Goal: Navigation & Orientation: Go to known website

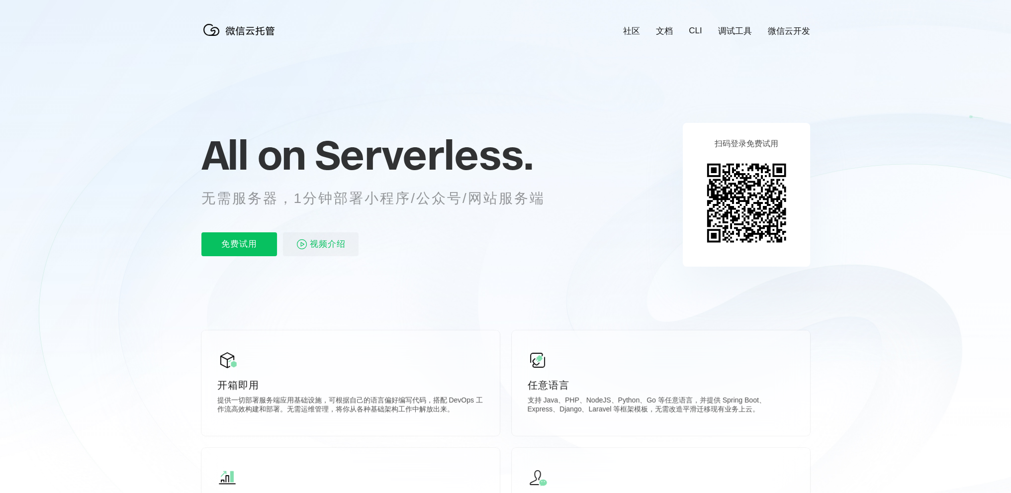
scroll to position [0, 1769]
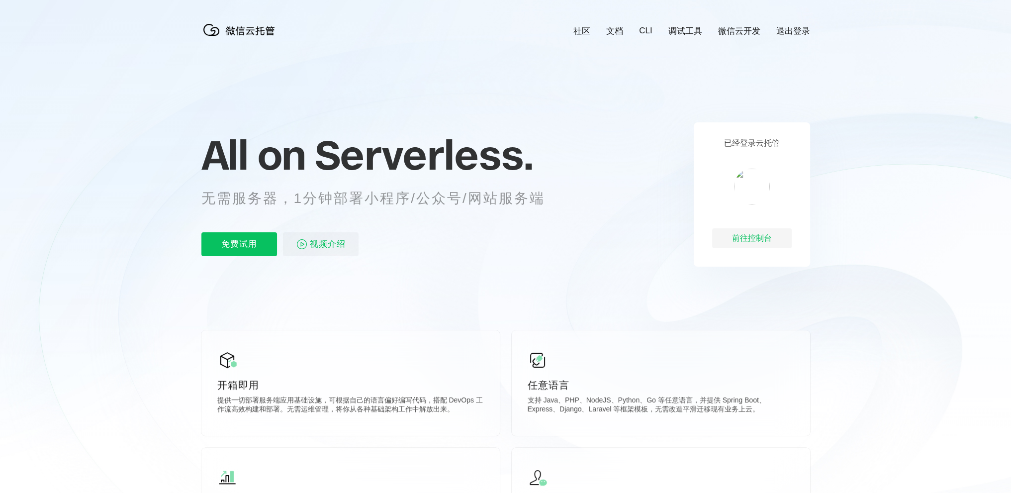
scroll to position [0, 1769]
click at [741, 240] on div "前往控制台" at bounding box center [752, 238] width 80 height 20
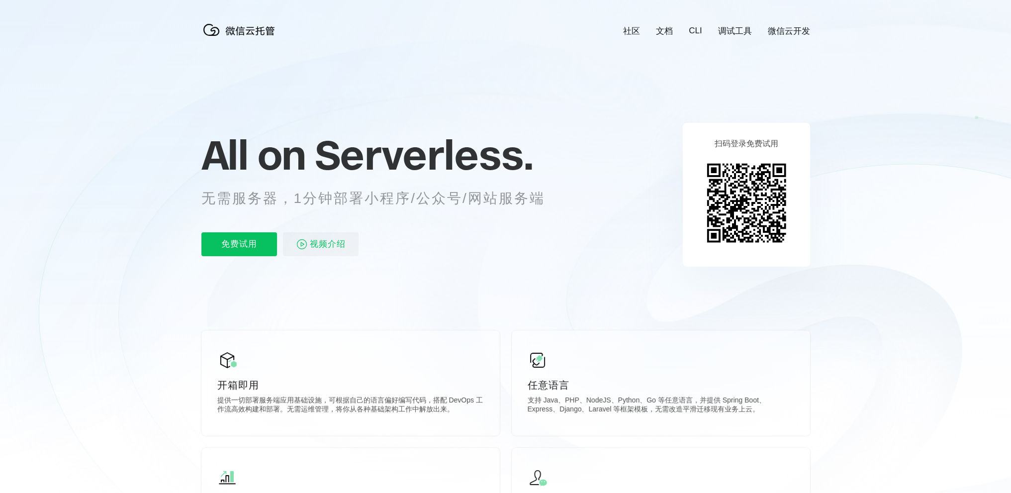
scroll to position [0, 1769]
